Goal: Information Seeking & Learning: Learn about a topic

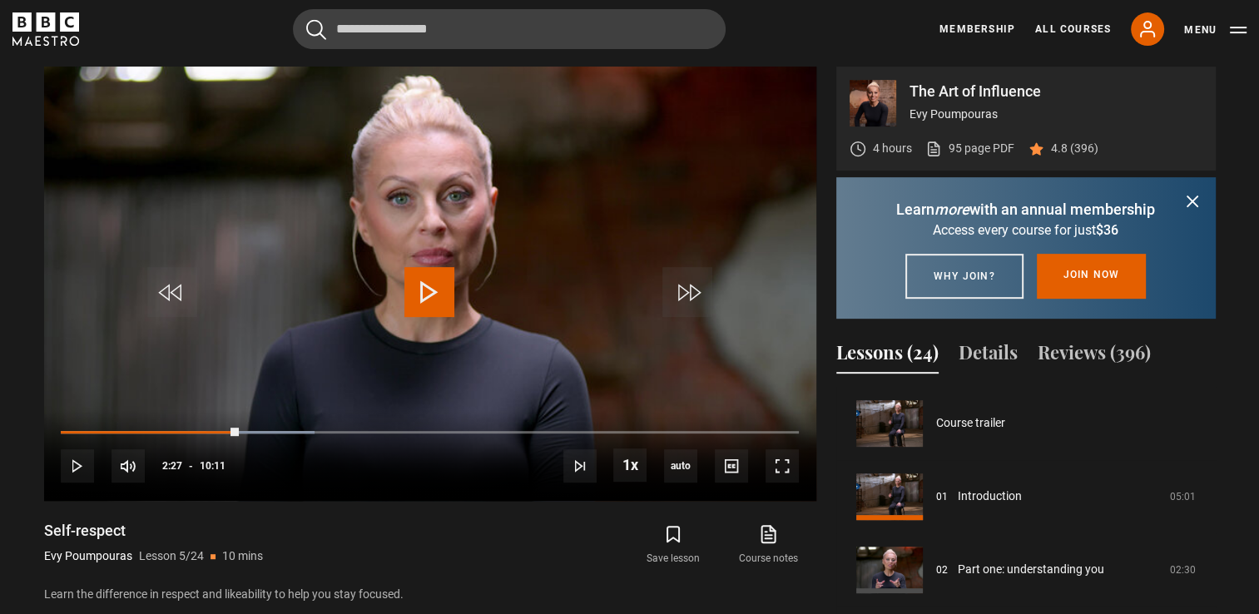
scroll to position [293, 0]
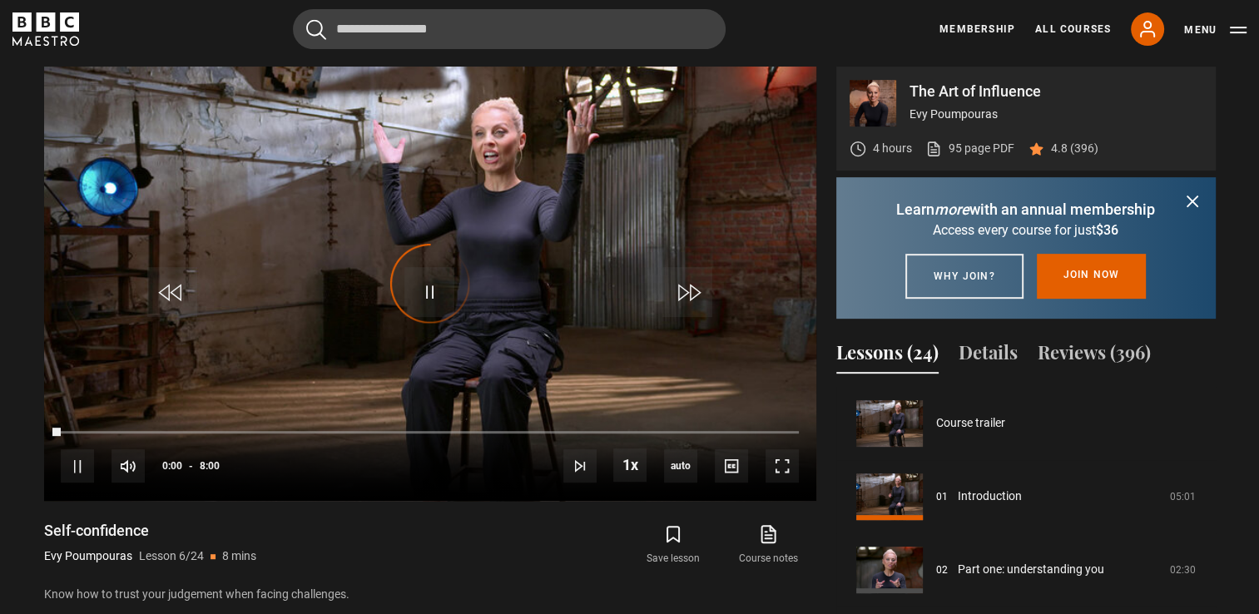
scroll to position [366, 0]
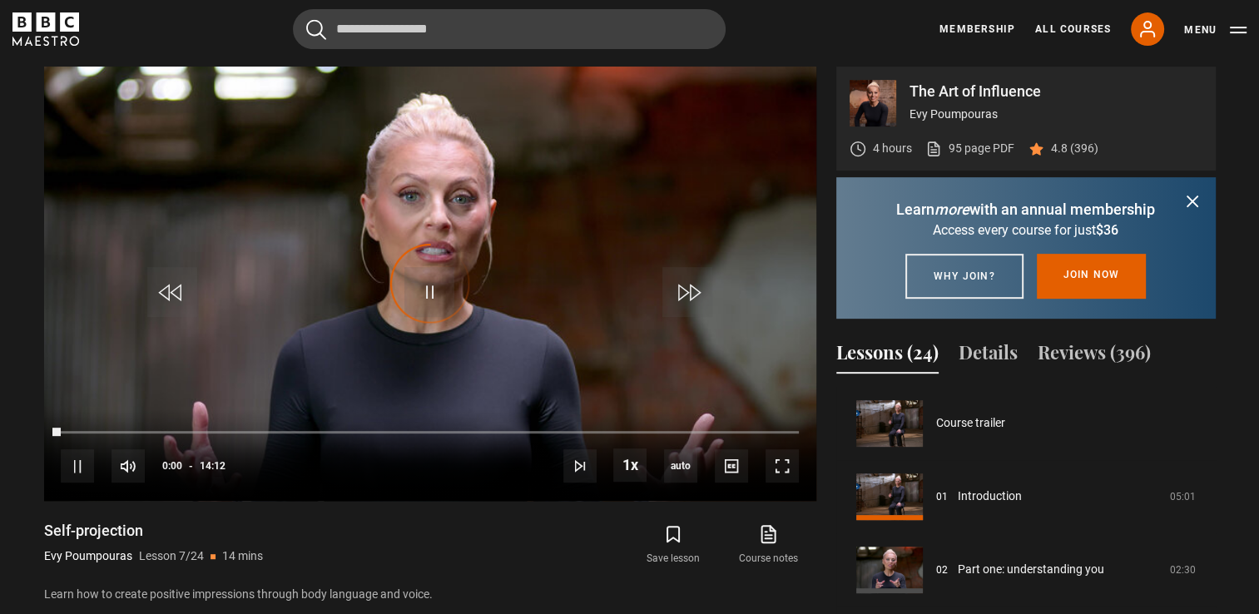
scroll to position [439, 0]
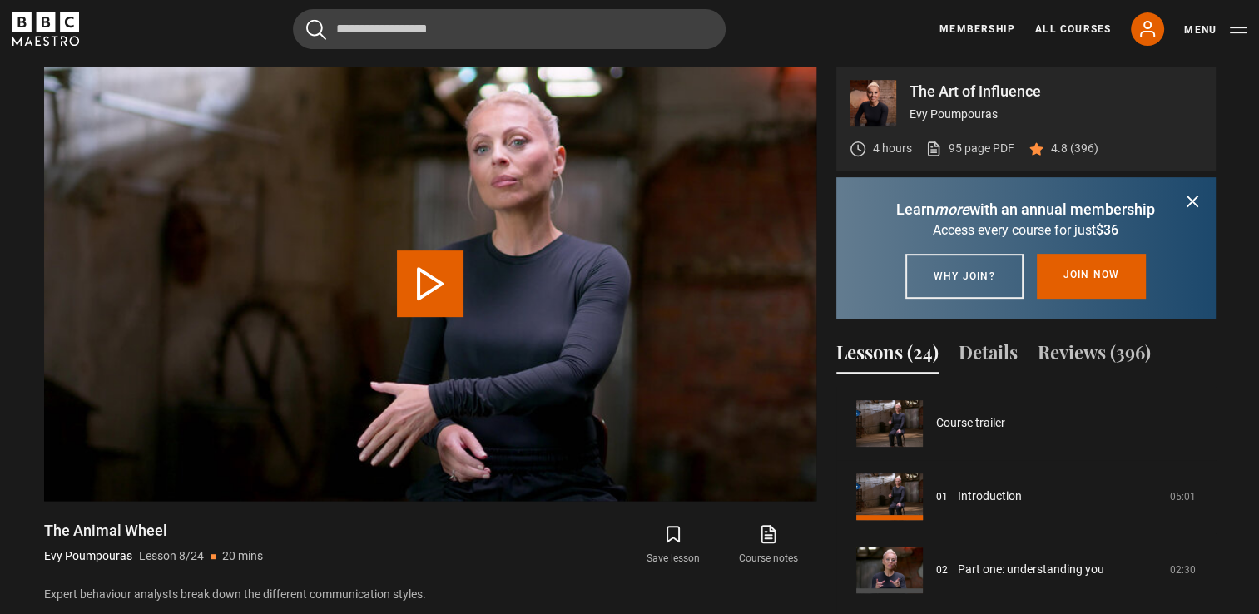
scroll to position [513, 0]
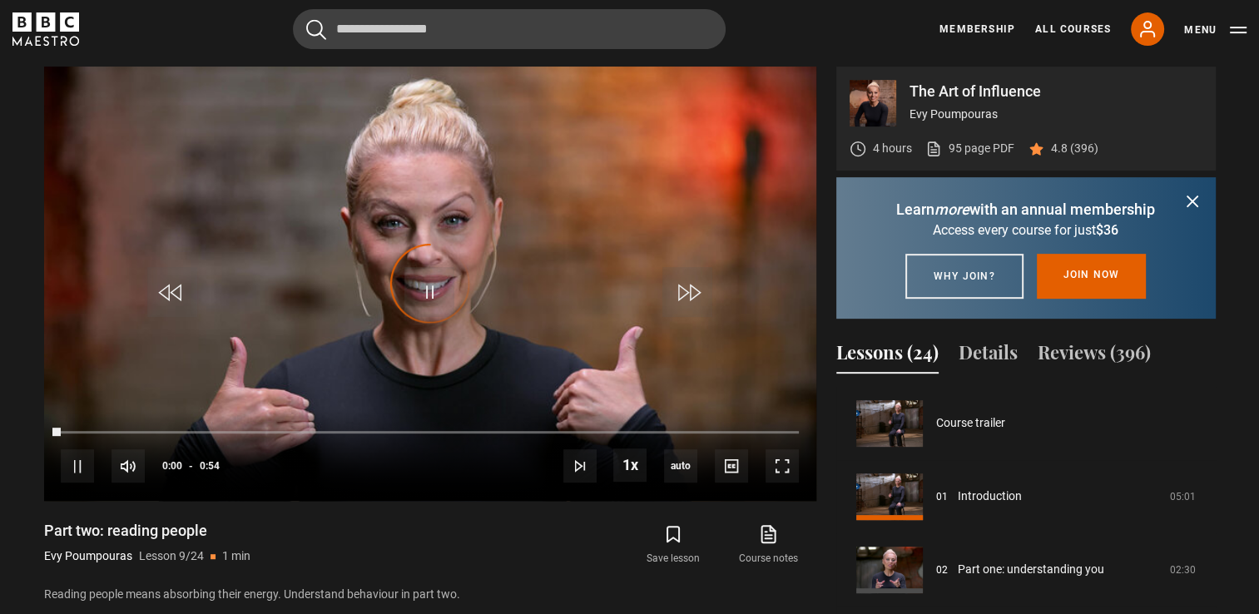
scroll to position [586, 0]
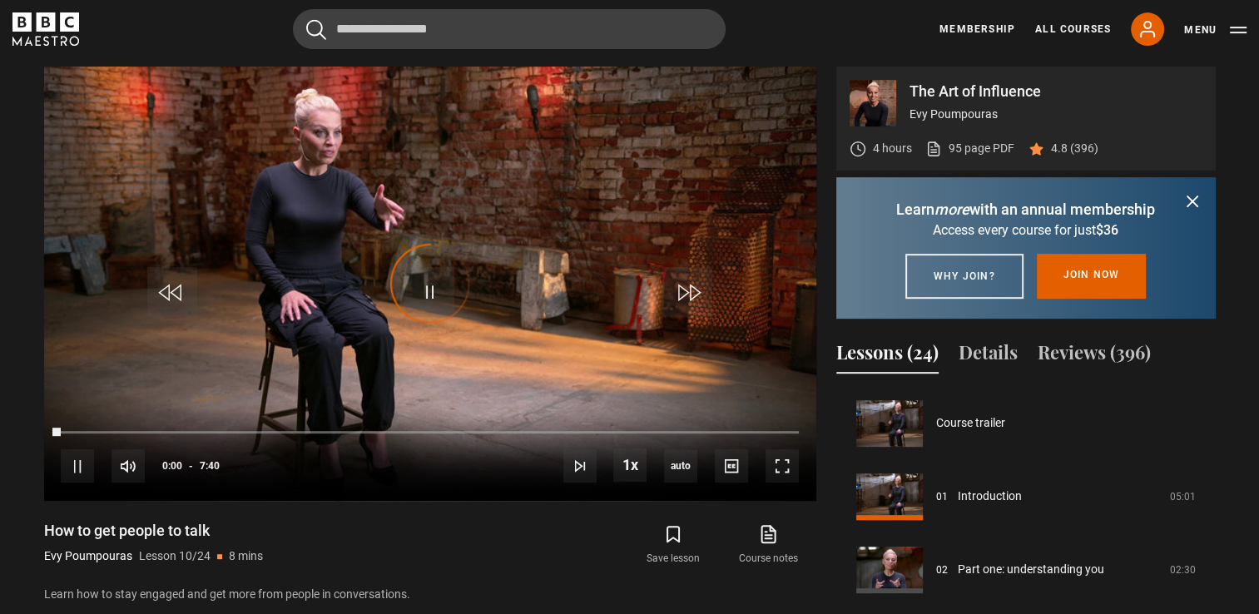
scroll to position [659, 0]
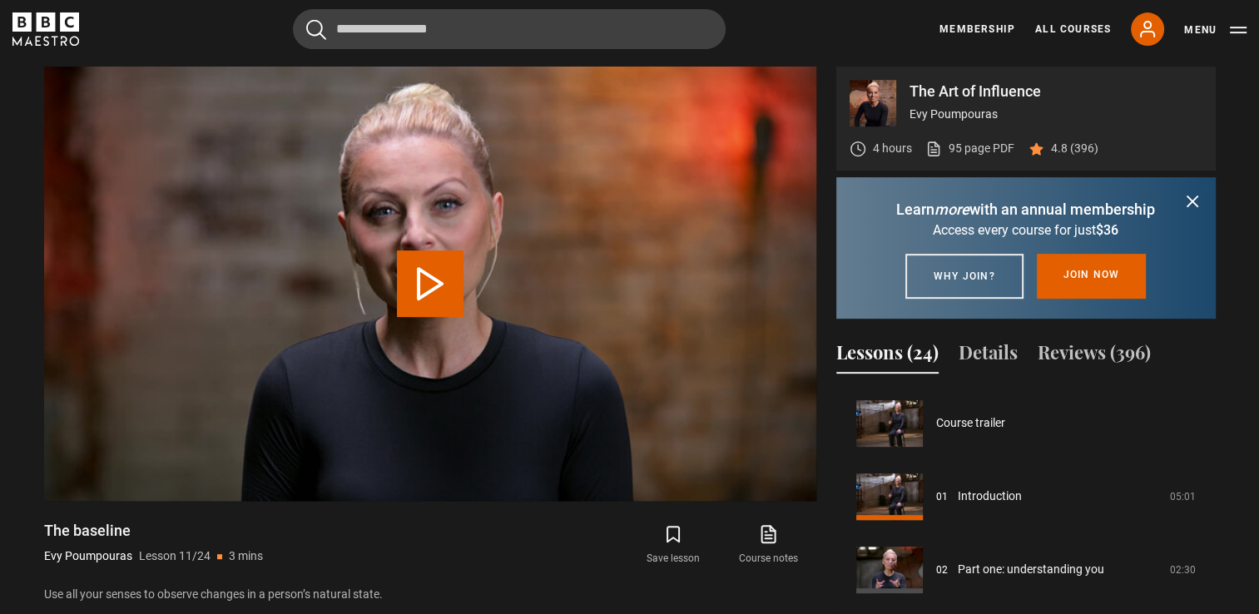
scroll to position [732, 0]
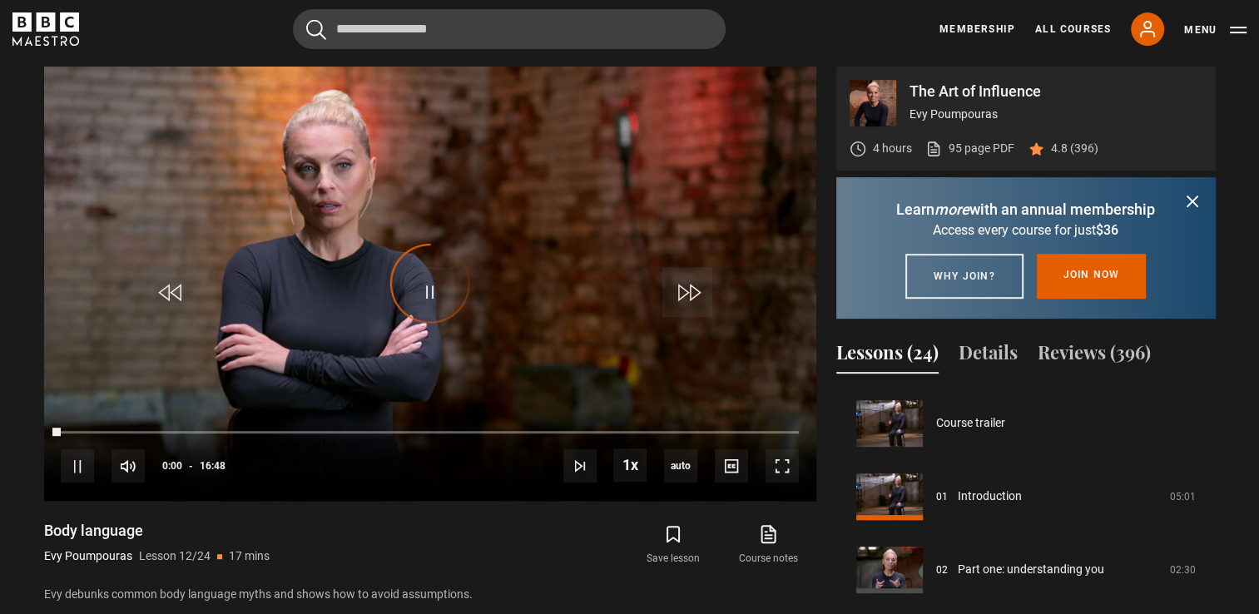
scroll to position [806, 0]
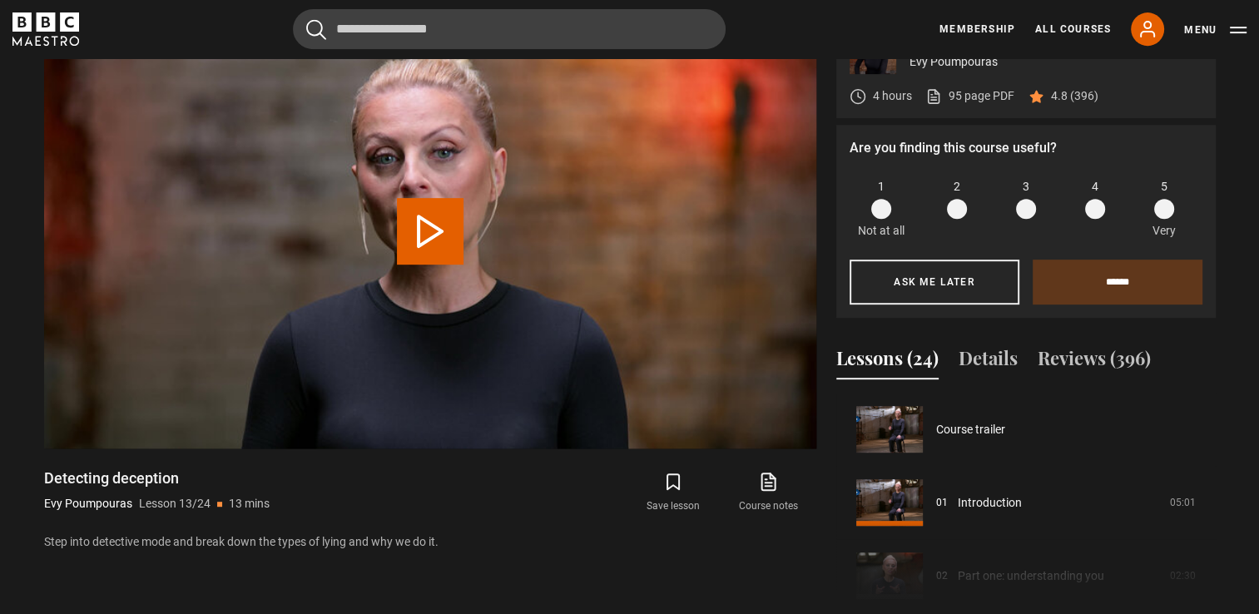
scroll to position [879, 0]
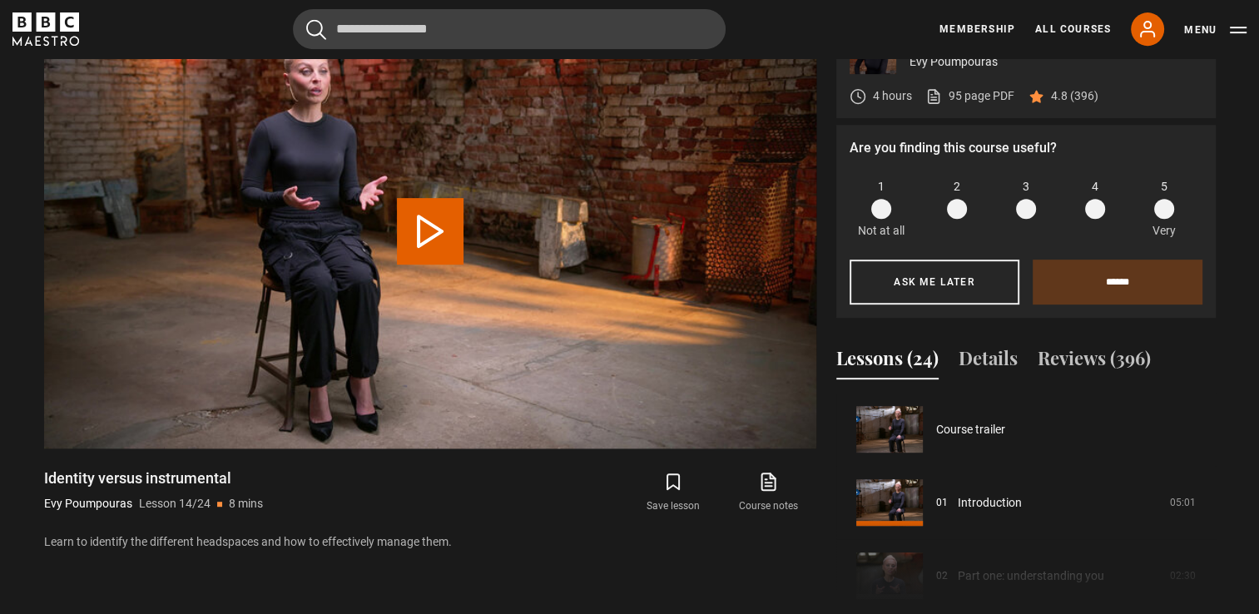
scroll to position [952, 0]
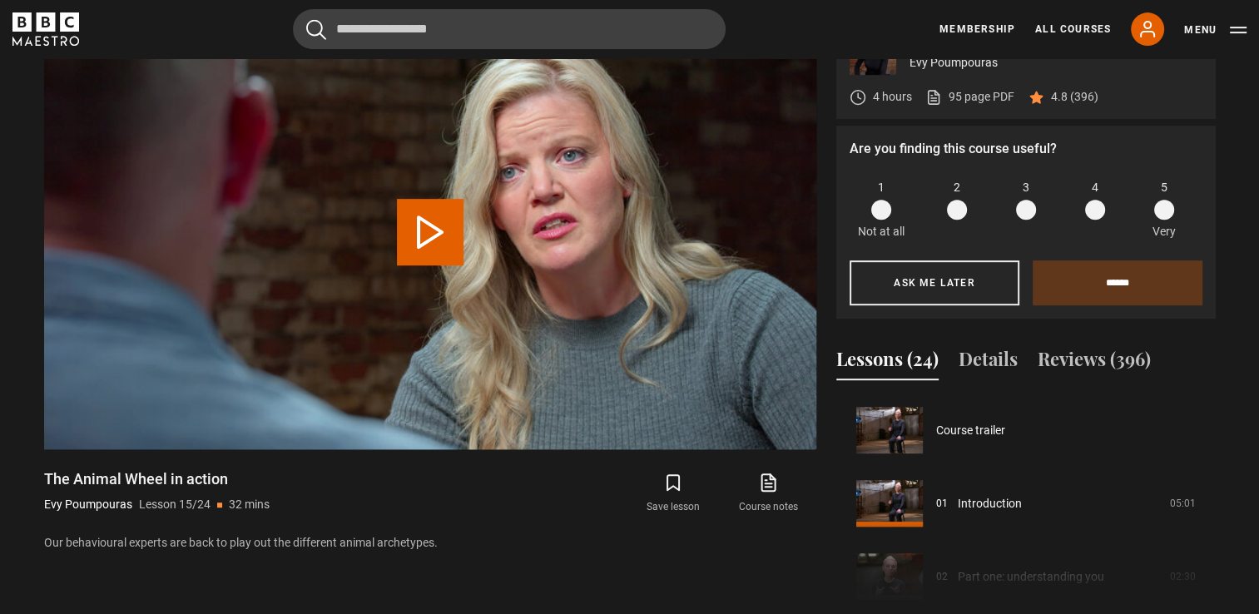
scroll to position [1025, 0]
